Goal: Check status: Verify the current state of an ongoing process or item

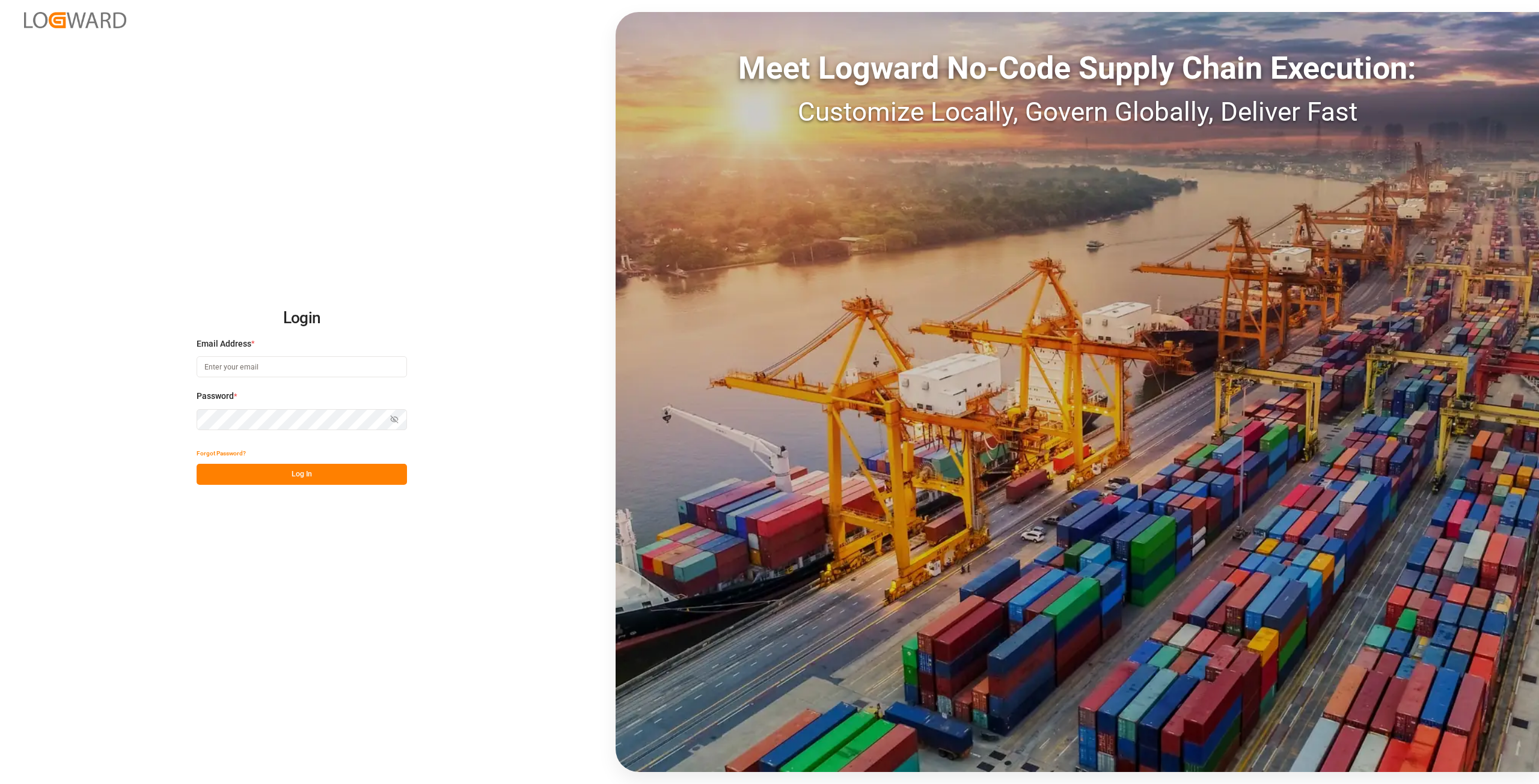
type input "[PERSON_NAME][EMAIL_ADDRESS][DOMAIN_NAME]"
click at [0, 440] on div "Login Email Address * [PERSON_NAME][EMAIL_ADDRESS][DOMAIN_NAME] Password * Show…" at bounding box center [769, 392] width 1539 height 784
click at [276, 468] on button "Log In" at bounding box center [301, 474] width 211 height 21
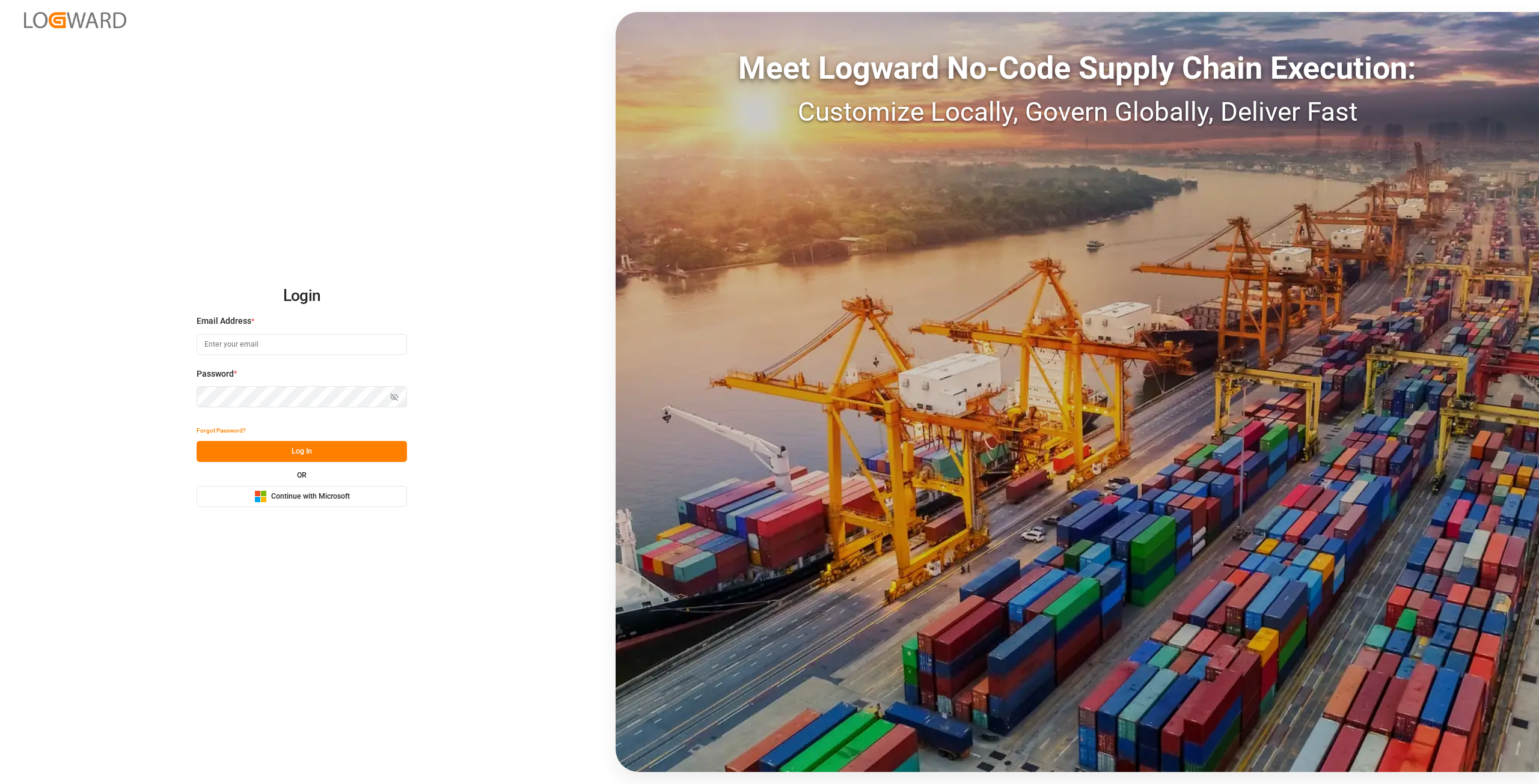
type input "[PERSON_NAME][EMAIL_ADDRESS][DOMAIN_NAME]"
click at [37, 415] on div "Login Email Address * alexander.schoeps@leschaco.com Password * Show password F…" at bounding box center [769, 392] width 1539 height 784
click at [396, 396] on icon "button" at bounding box center [394, 397] width 9 height 9
click at [278, 442] on button "Log In" at bounding box center [301, 452] width 211 height 21
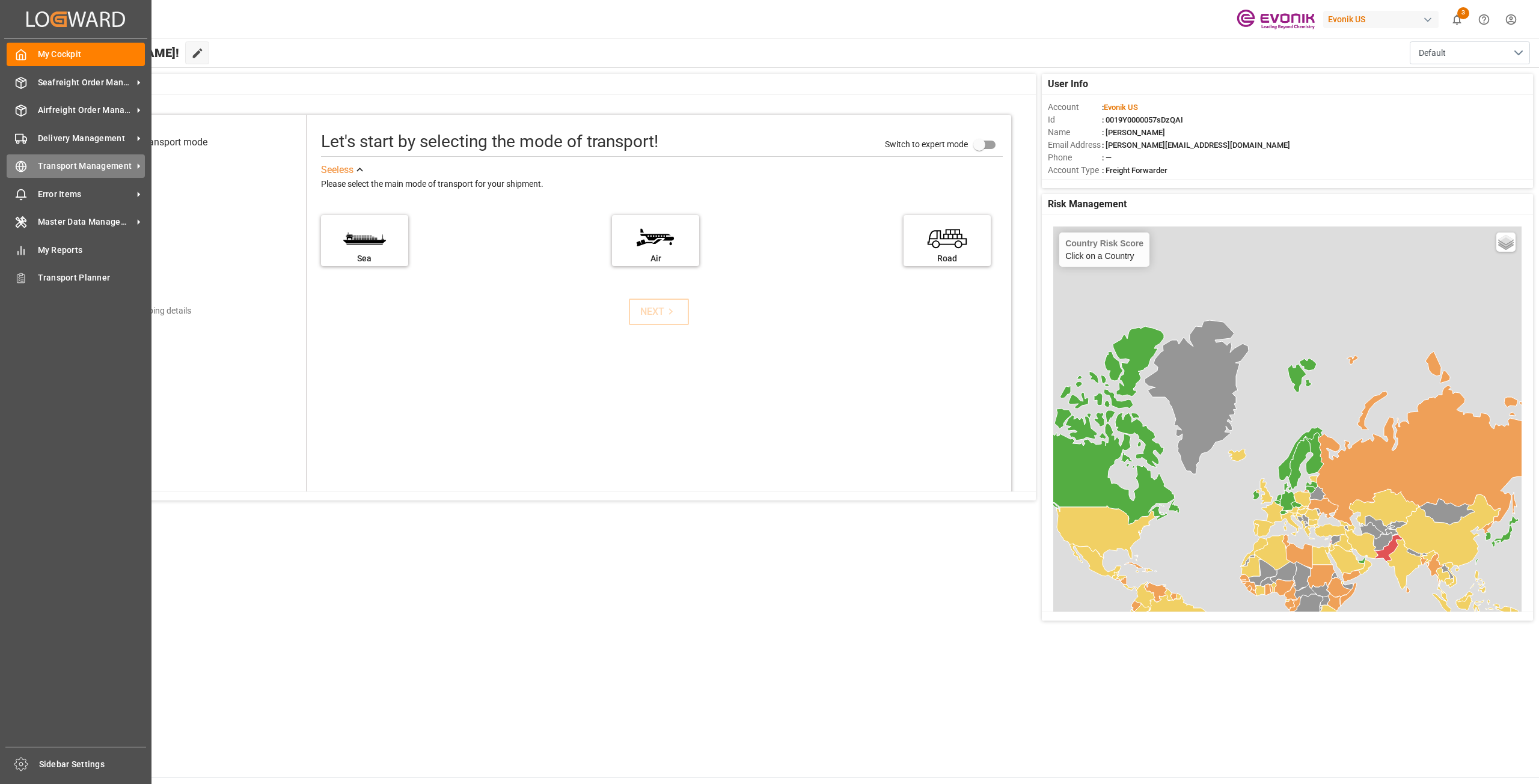
click at [131, 165] on span "Transport Management" at bounding box center [85, 167] width 95 height 13
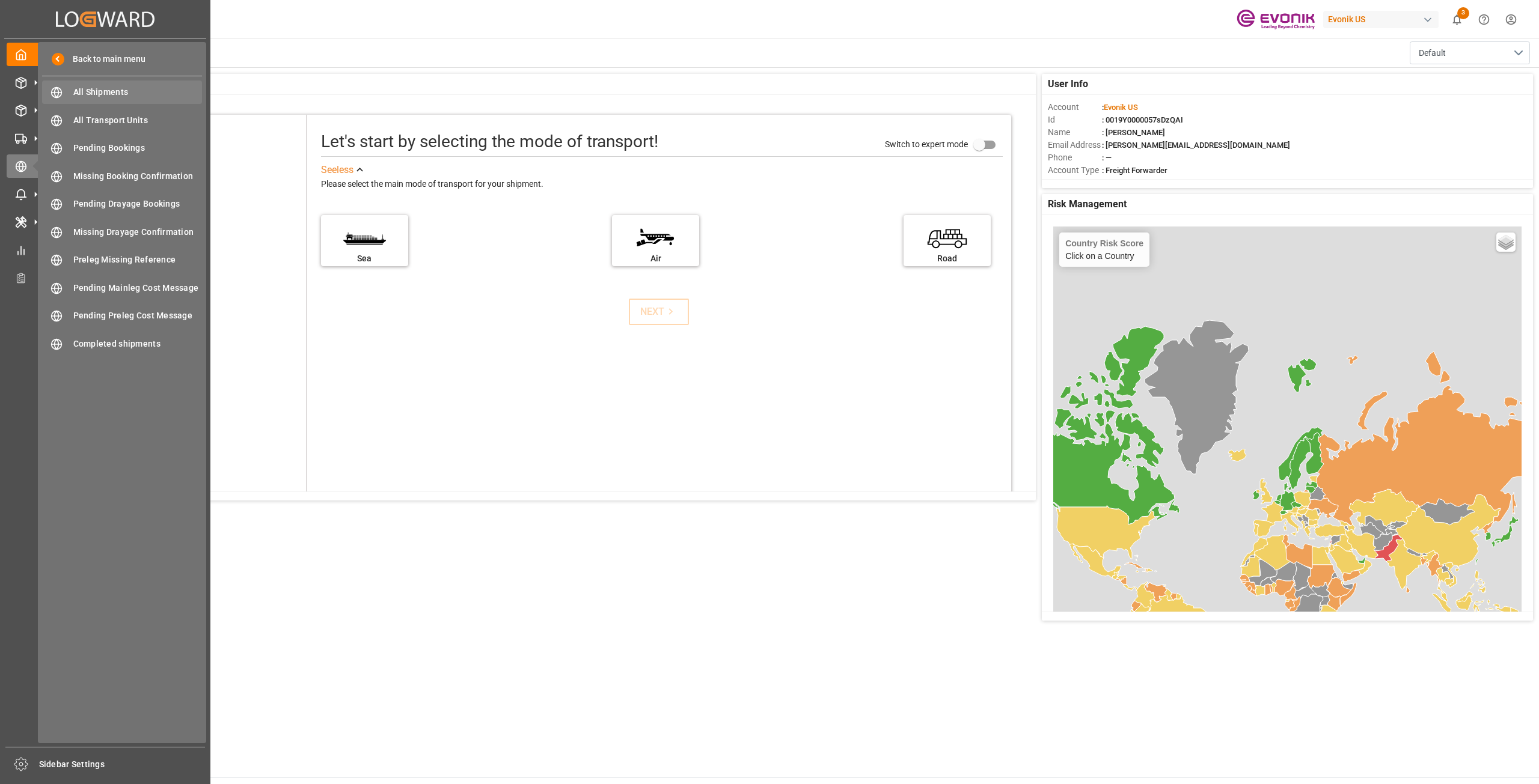
click at [127, 99] on div "All Shipments All Shipments" at bounding box center [123, 92] width 160 height 23
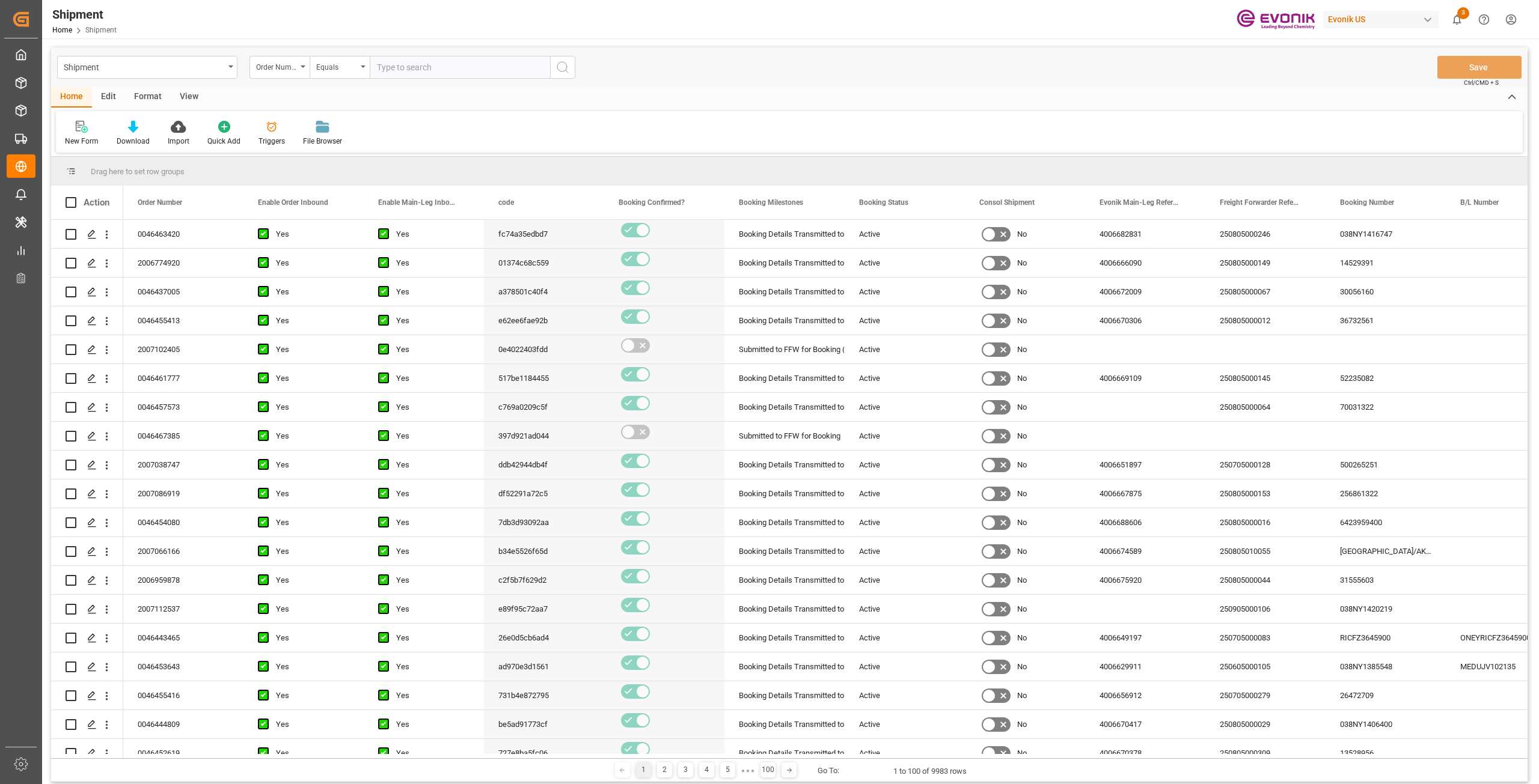
click at [107, 98] on div "Edit" at bounding box center [108, 98] width 33 height 21
click at [75, 95] on div "Home" at bounding box center [71, 98] width 41 height 21
click at [179, 98] on div "View" at bounding box center [189, 98] width 37 height 21
click at [128, 133] on div at bounding box center [136, 127] width 60 height 13
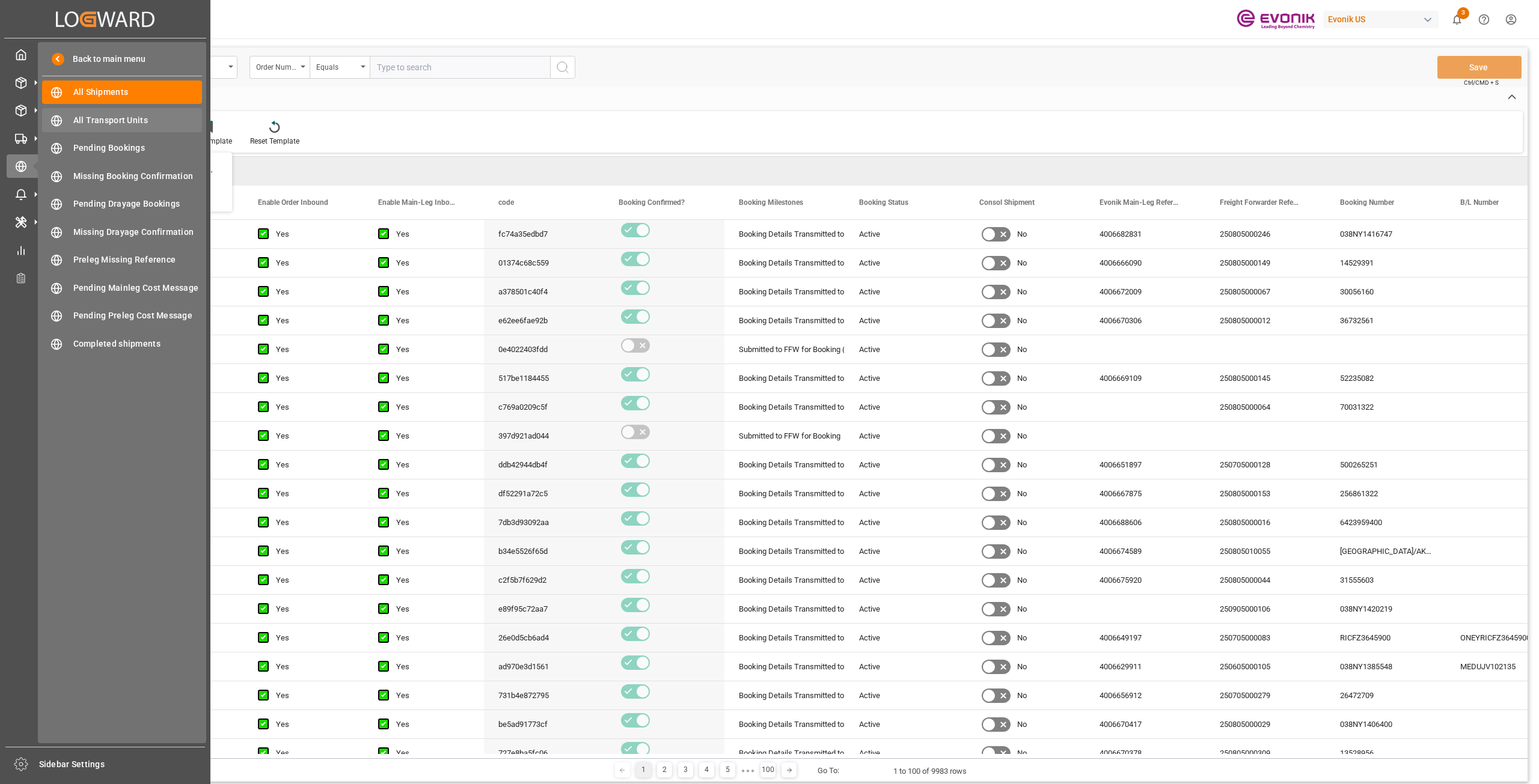
click at [115, 117] on span "All Transport Units" at bounding box center [138, 121] width 129 height 13
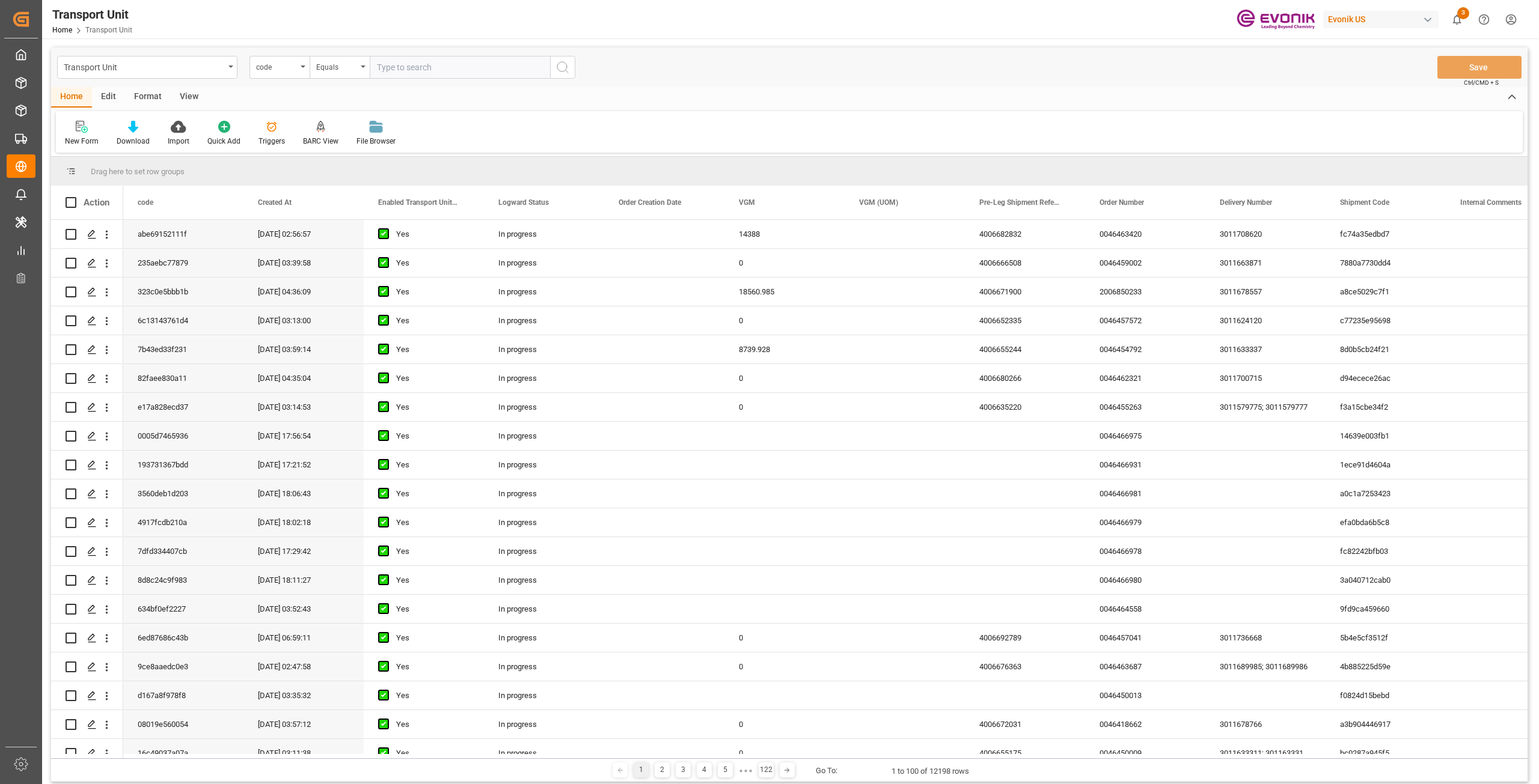
click at [196, 95] on div "View" at bounding box center [189, 98] width 37 height 21
click at [146, 134] on div "Standard Templates" at bounding box center [137, 133] width 79 height 26
click at [148, 170] on div "BARC Report" at bounding box center [168, 170] width 105 height 13
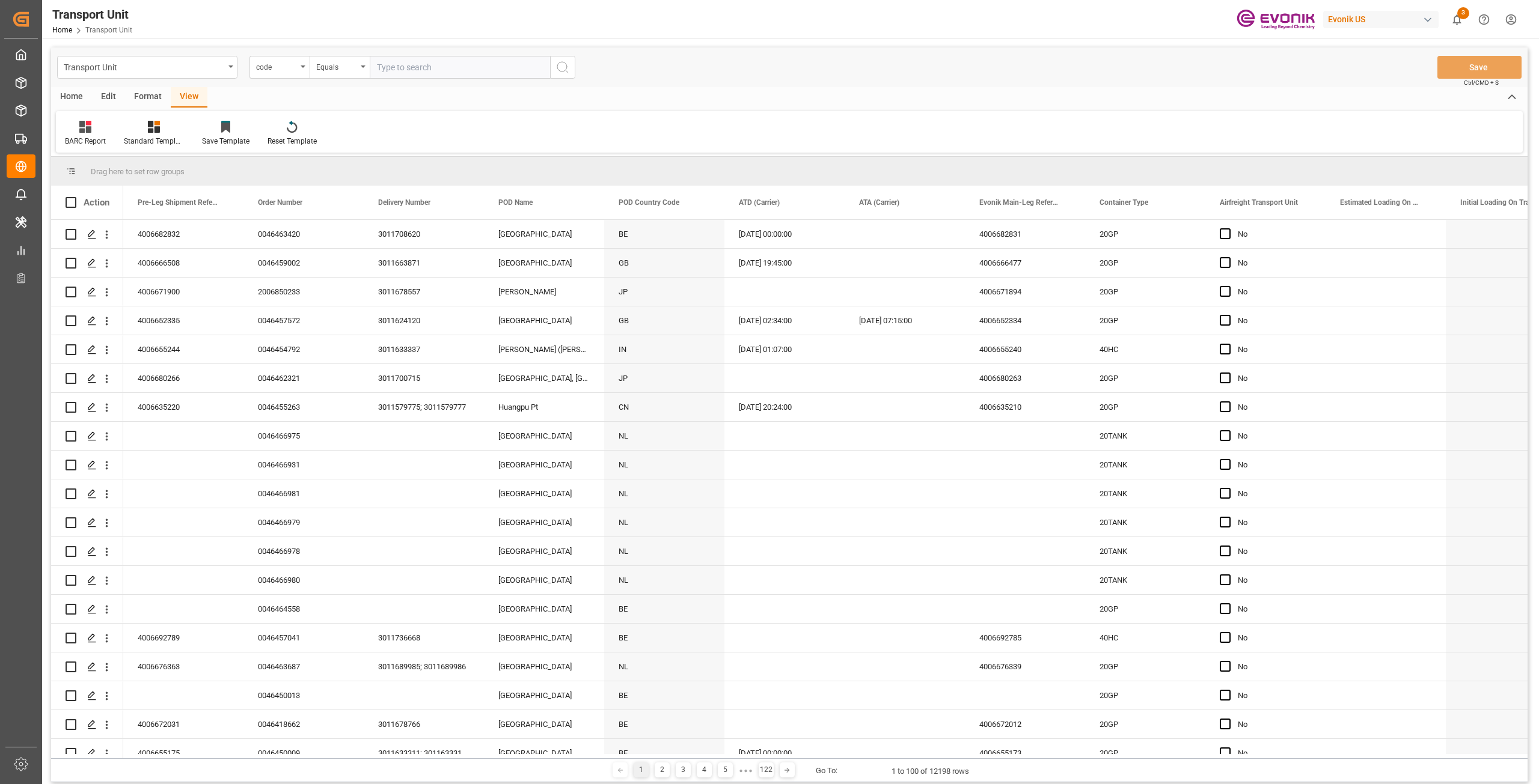
click at [83, 96] on div "Home" at bounding box center [71, 98] width 41 height 21
click at [139, 131] on div at bounding box center [133, 127] width 33 height 13
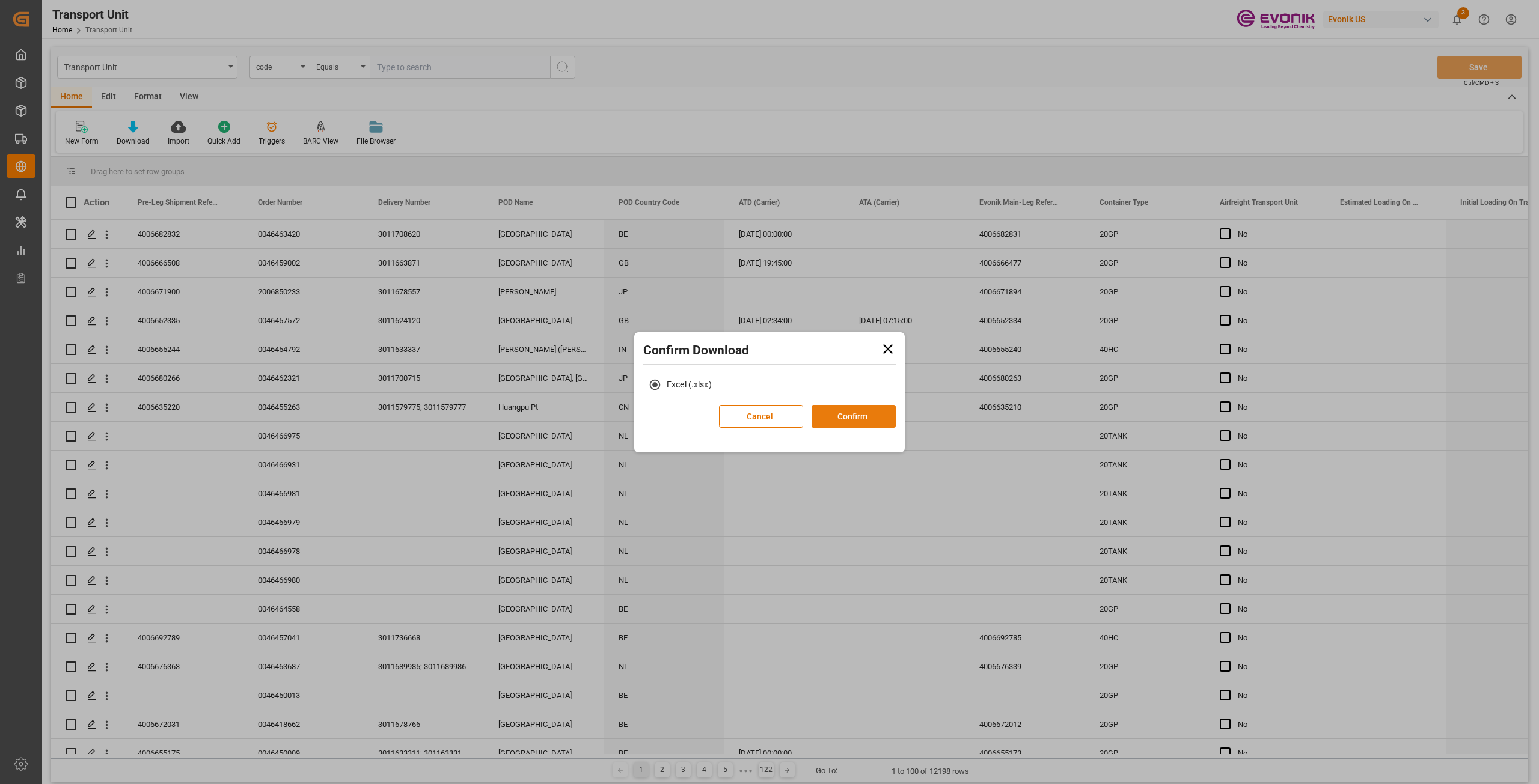
click at [841, 412] on button "Confirm" at bounding box center [853, 416] width 84 height 23
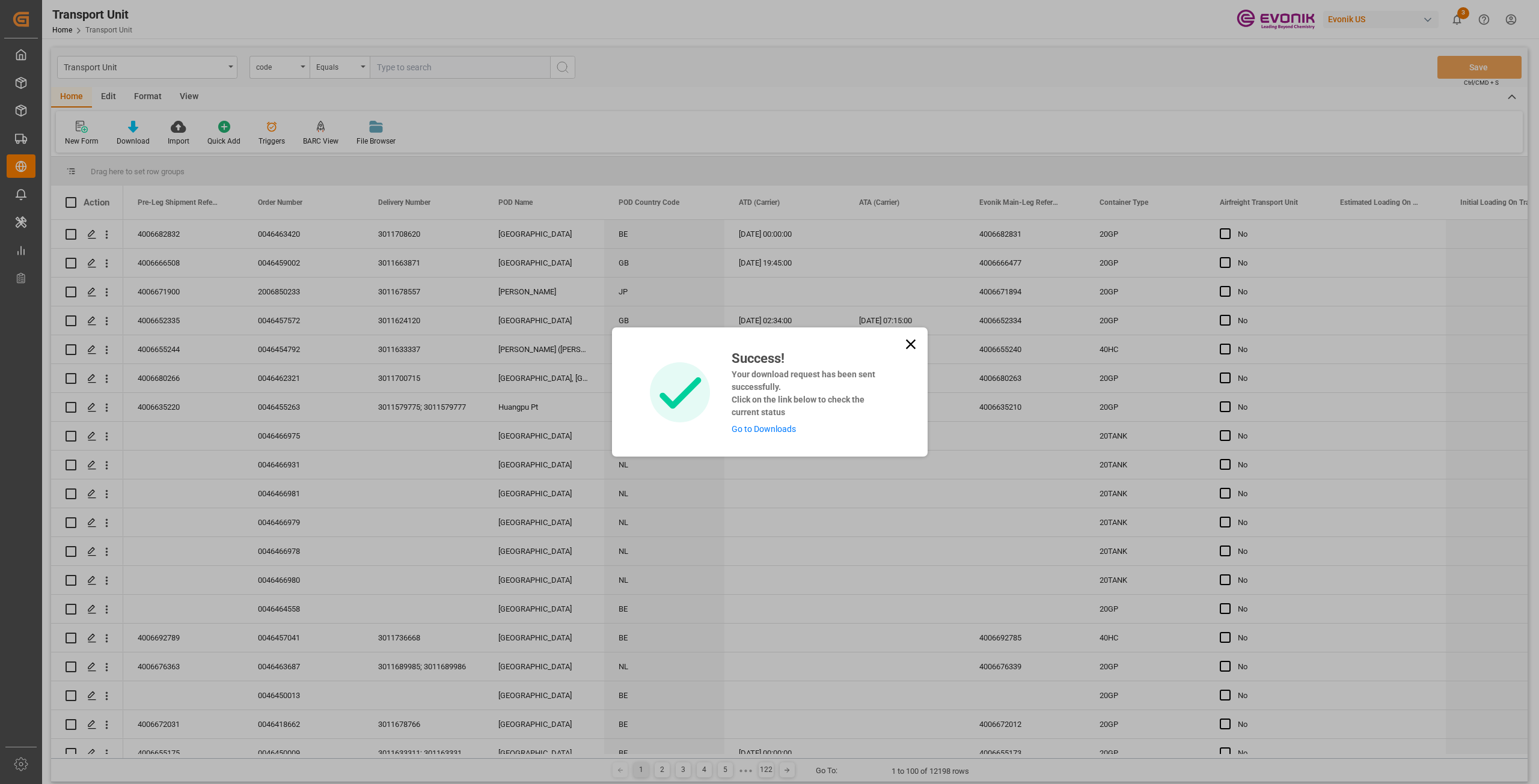
click at [751, 427] on link "Go to Downloads" at bounding box center [763, 429] width 64 height 10
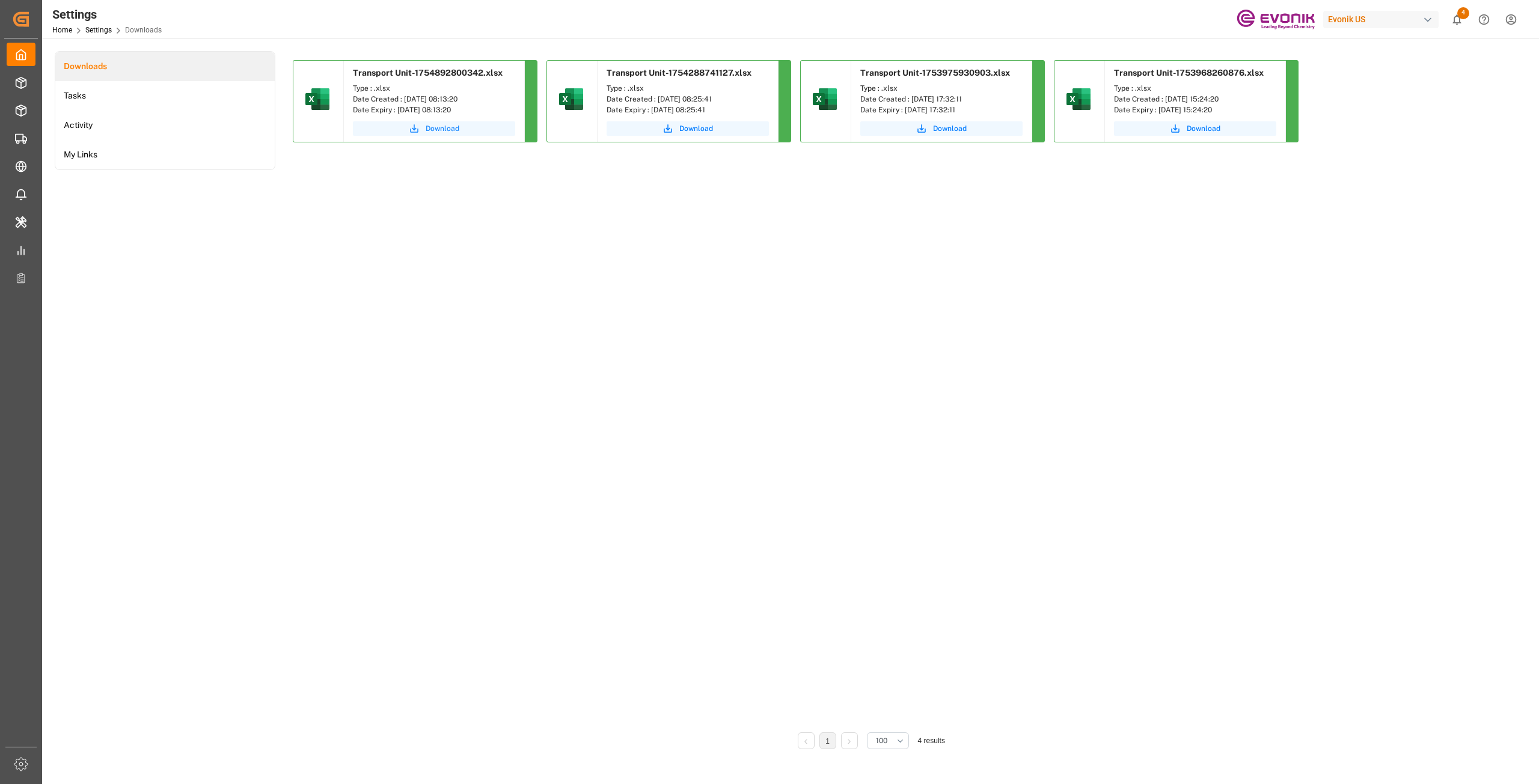
click at [463, 128] on button "Download" at bounding box center [434, 129] width 163 height 14
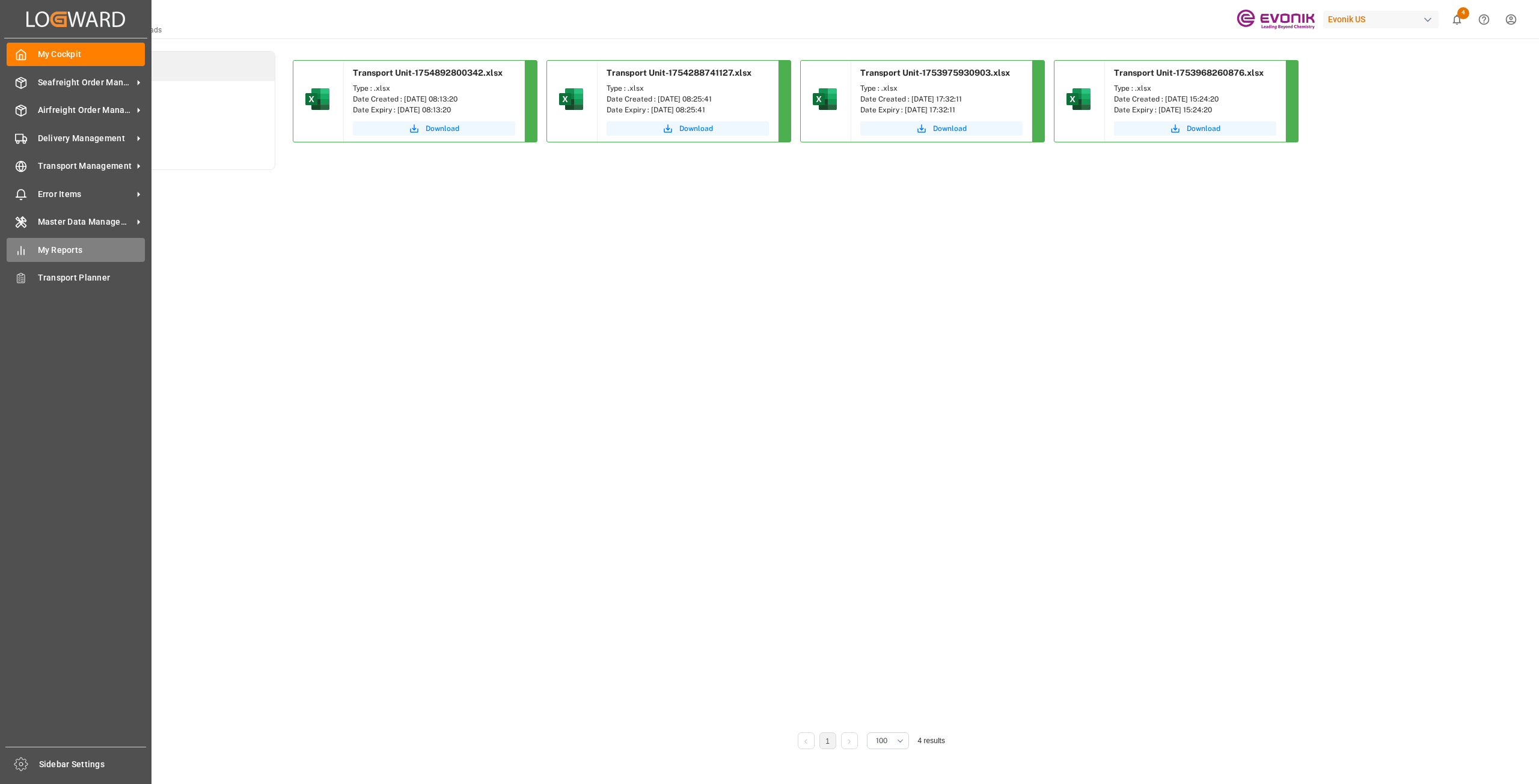
click at [35, 253] on div "My Reports My Reports" at bounding box center [75, 249] width 139 height 23
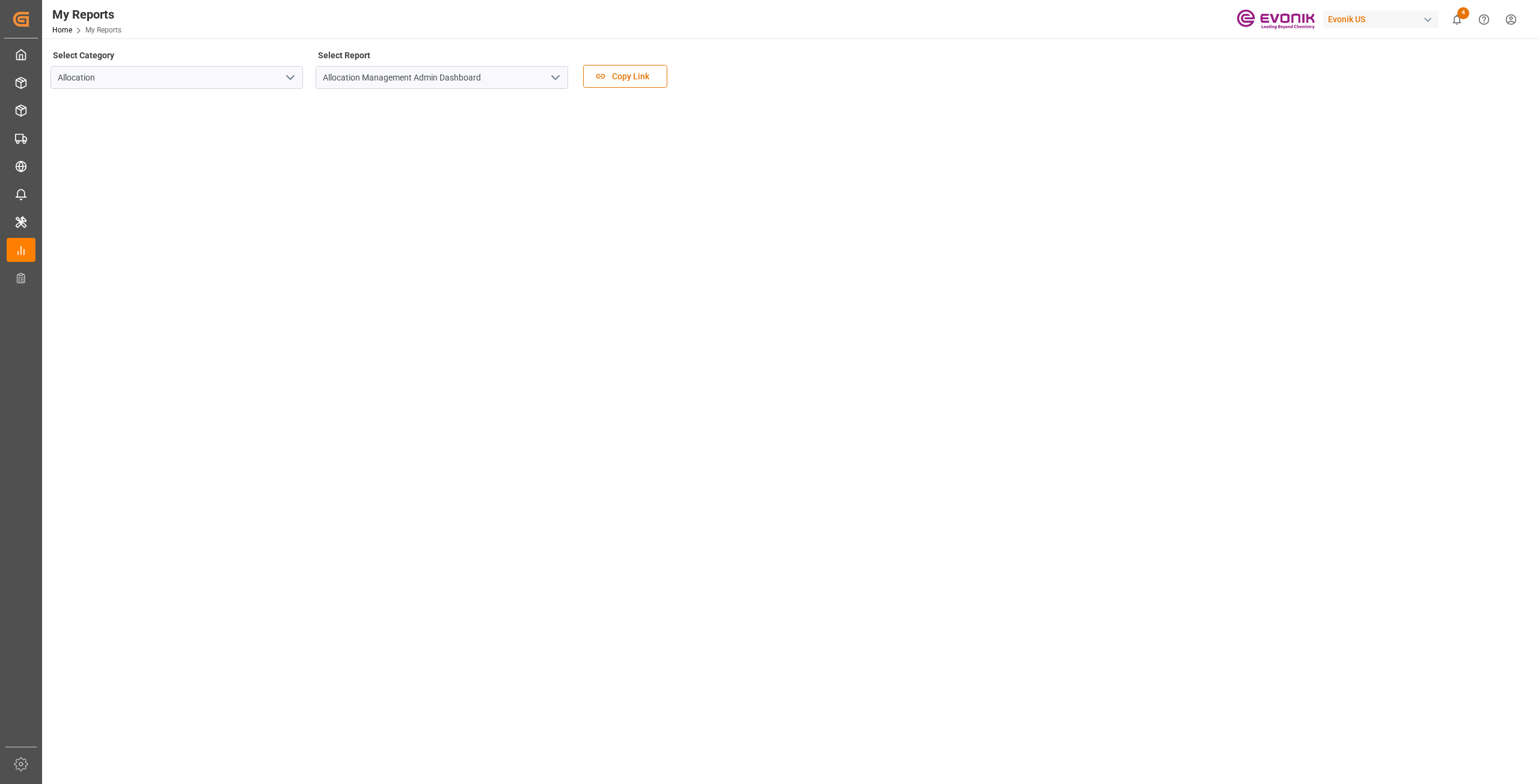
click at [286, 76] on icon "open menu" at bounding box center [290, 78] width 14 height 14
click at [171, 136] on div "Transport" at bounding box center [177, 131] width 252 height 27
click at [550, 80] on icon "open menu" at bounding box center [555, 78] width 14 height 14
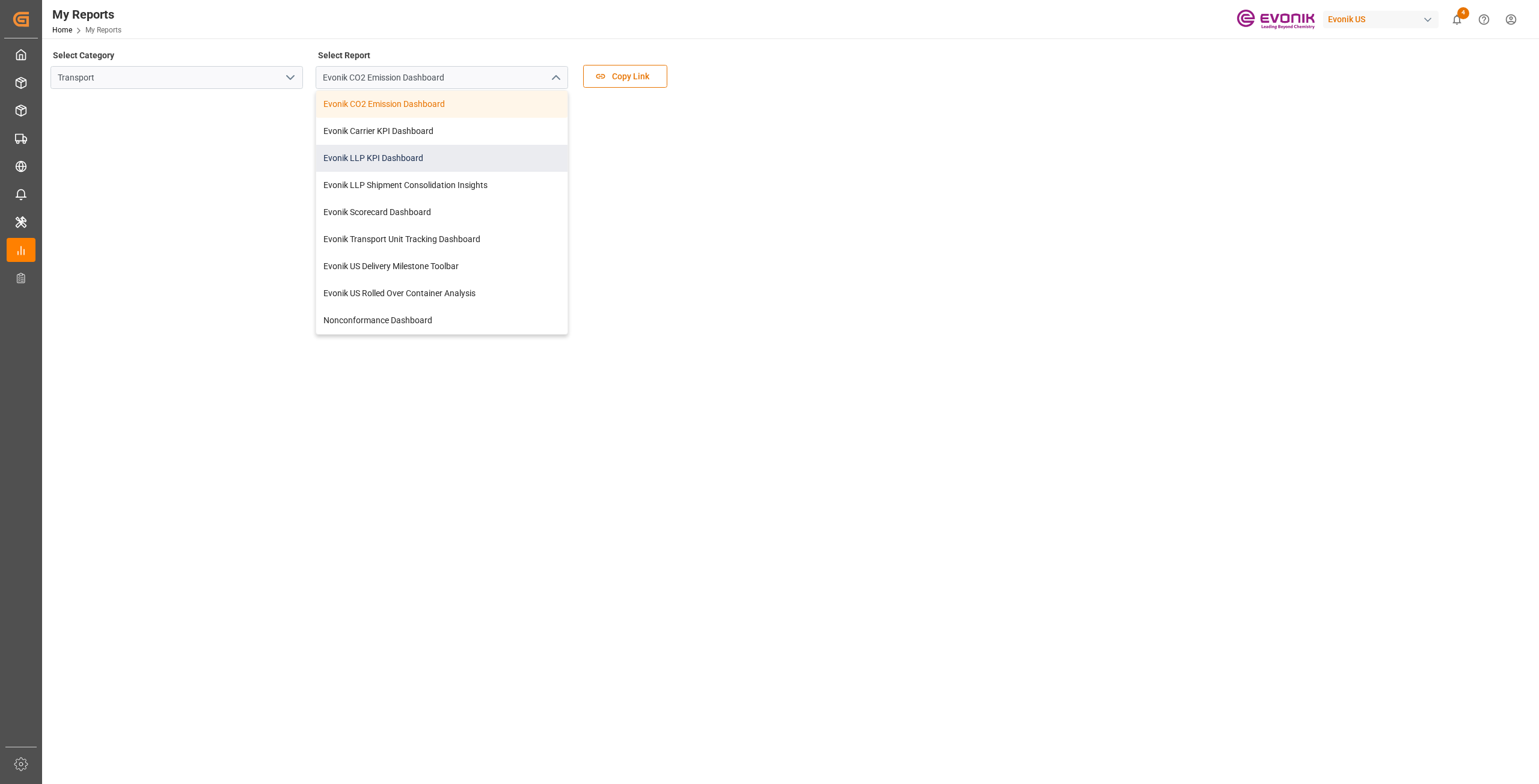
click at [405, 156] on div "Evonik LLP KPI Dashboard" at bounding box center [442, 159] width 252 height 27
